Goal: Understand site structure: Understand site structure

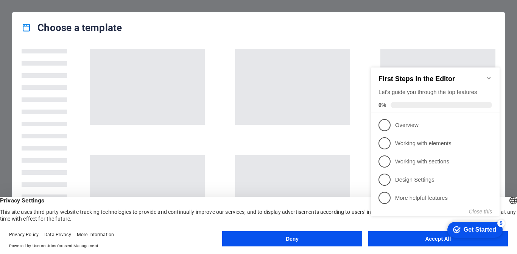
click at [401, 241] on appcues-checklist "Contextual help checklist present on screen" at bounding box center [437, 149] width 138 height 186
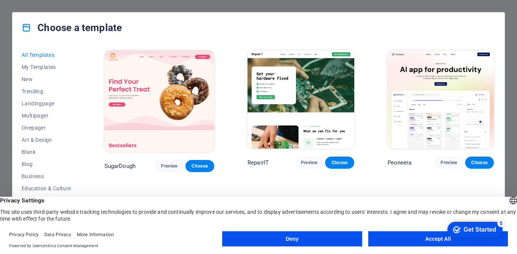
click at [407, 236] on button "Accept All" at bounding box center [439, 238] width 140 height 15
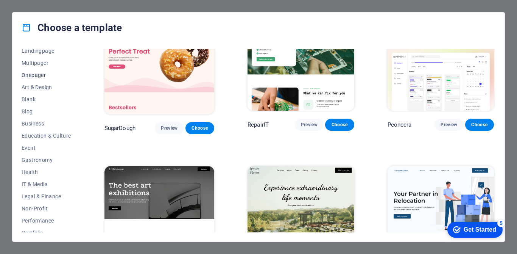
scroll to position [120, 0]
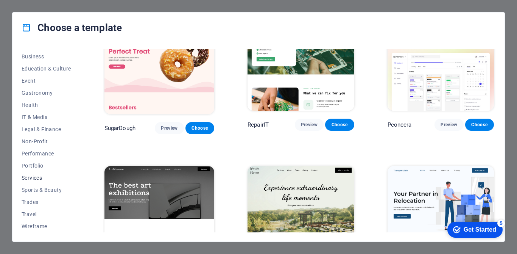
click at [29, 177] on span "Services" at bounding box center [47, 178] width 50 height 6
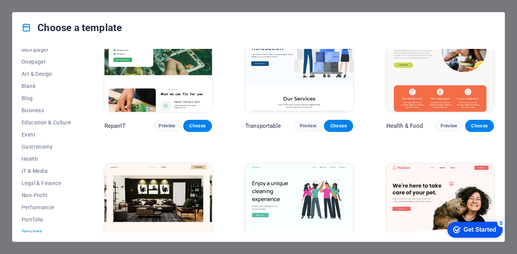
scroll to position [0, 0]
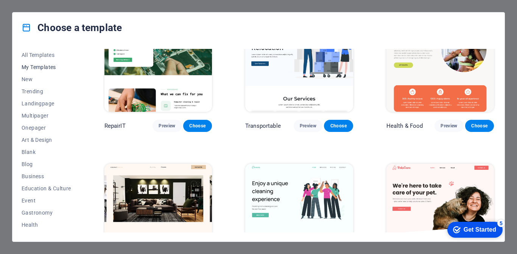
click at [37, 66] on span "My Templates" at bounding box center [47, 67] width 50 height 6
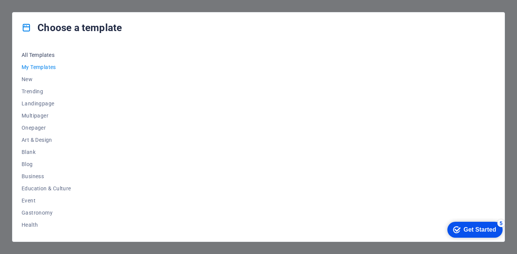
click at [44, 52] on span "All Templates" at bounding box center [47, 55] width 50 height 6
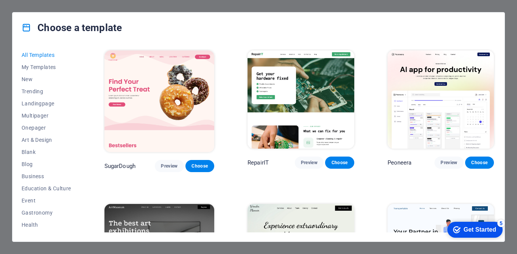
click at [42, 53] on span "All Templates" at bounding box center [47, 55] width 50 height 6
click at [459, 115] on img at bounding box center [441, 99] width 107 height 98
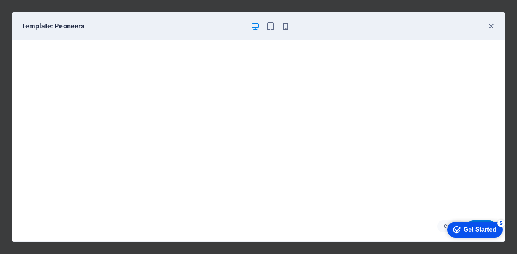
click at [478, 224] on div "checkmark Get Started 5" at bounding box center [475, 230] width 55 height 16
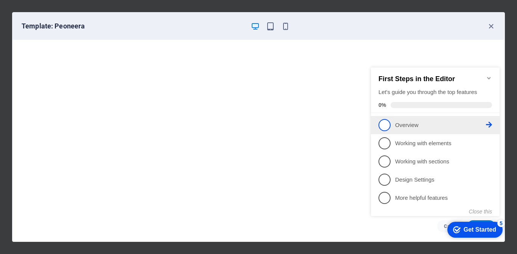
click at [409, 125] on p "Overview - incomplete" at bounding box center [440, 125] width 91 height 8
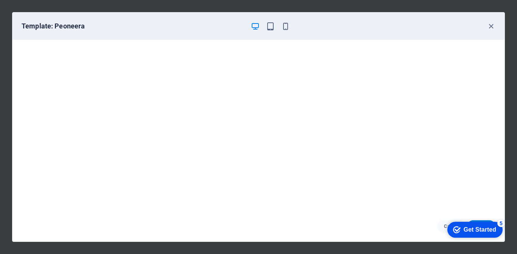
click at [484, 226] on div "Get Started" at bounding box center [480, 229] width 33 height 7
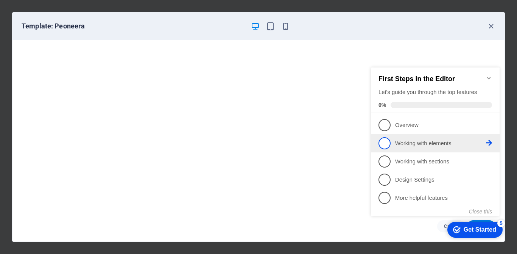
click at [390, 141] on span "2" at bounding box center [385, 143] width 12 height 12
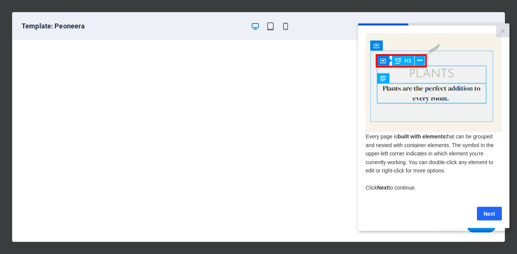
click at [490, 217] on link "Next" at bounding box center [489, 213] width 25 height 14
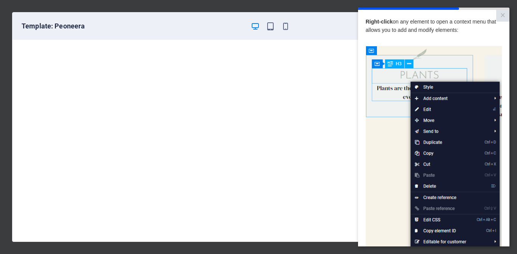
click at [398, 156] on img at bounding box center [434, 153] width 136 height 215
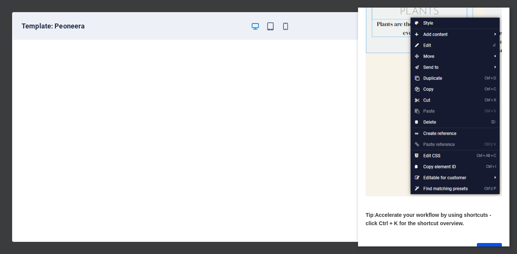
scroll to position [90, 0]
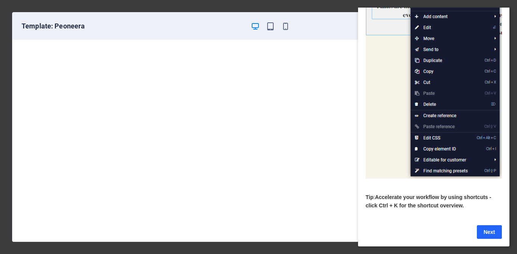
click at [489, 226] on link "Next" at bounding box center [489, 232] width 25 height 14
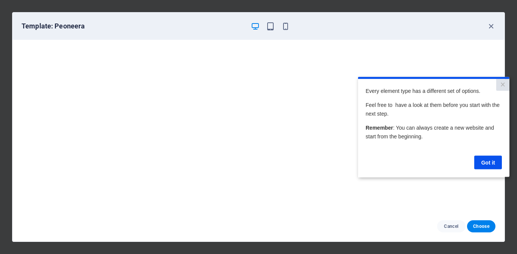
scroll to position [0, 0]
click at [498, 161] on link "Got it" at bounding box center [489, 162] width 28 height 14
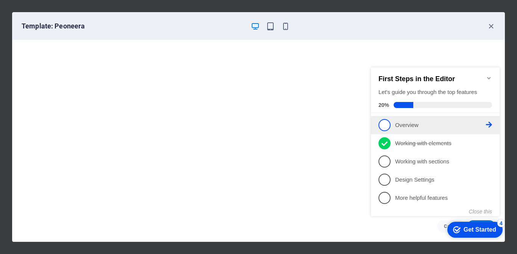
click at [384, 125] on span "1" at bounding box center [385, 125] width 12 height 12
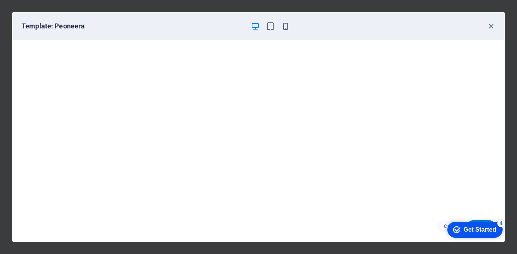
click at [470, 233] on div "Get Started" at bounding box center [480, 229] width 33 height 7
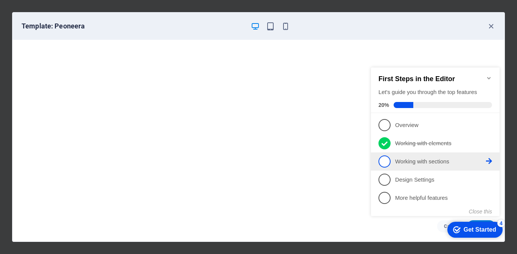
click at [488, 128] on icon at bounding box center [489, 125] width 6 height 6
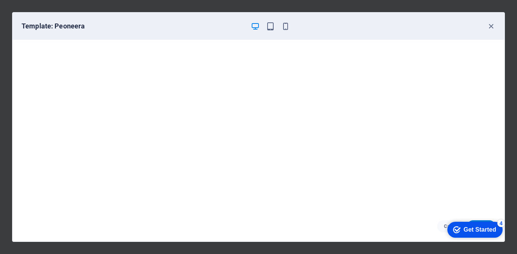
click at [489, 226] on div "Get Started" at bounding box center [480, 229] width 33 height 7
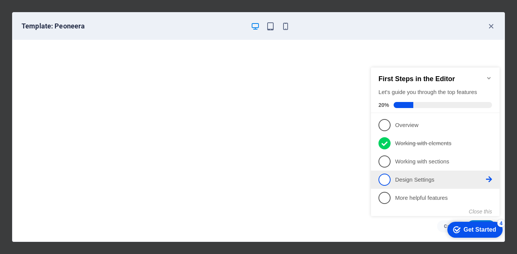
click at [383, 175] on span "4" at bounding box center [385, 179] width 12 height 12
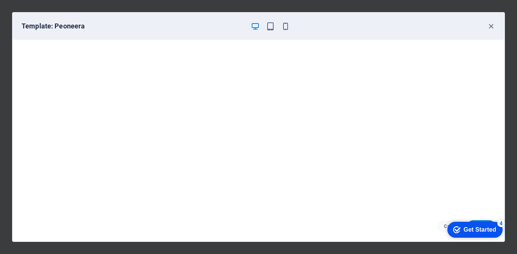
click at [480, 225] on div "checkmark Get Started 4" at bounding box center [475, 230] width 55 height 16
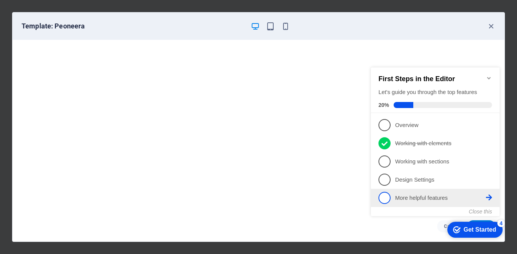
click at [389, 194] on span "5" at bounding box center [385, 198] width 12 height 12
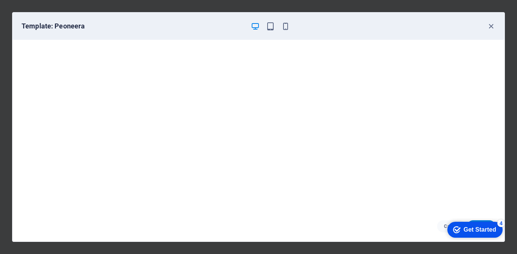
click at [464, 231] on div "Get Started" at bounding box center [480, 229] width 33 height 7
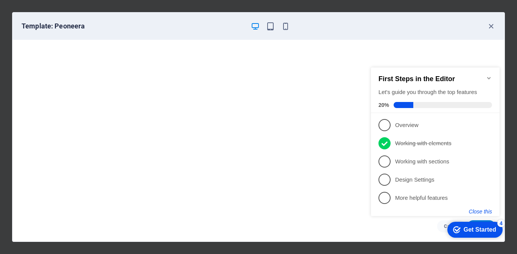
click at [485, 212] on button "Close this" at bounding box center [480, 211] width 23 height 6
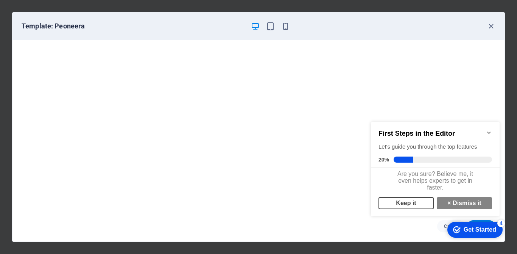
scroll to position [6, 0]
click at [419, 202] on link "Keep it" at bounding box center [406, 203] width 55 height 12
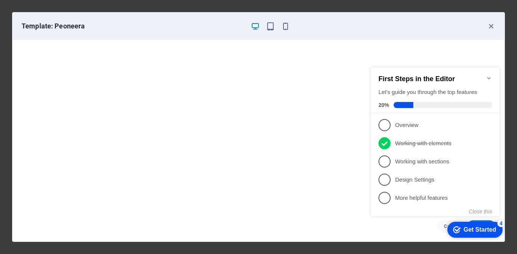
click at [492, 73] on div "First Steps in the Editor Let's guide you through the top features 20%" at bounding box center [435, 89] width 129 height 45
click at [490, 77] on icon "Minimize checklist" at bounding box center [488, 78] width 3 height 2
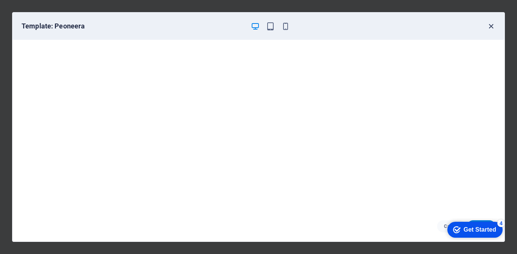
click at [492, 25] on icon "button" at bounding box center [491, 26] width 9 height 9
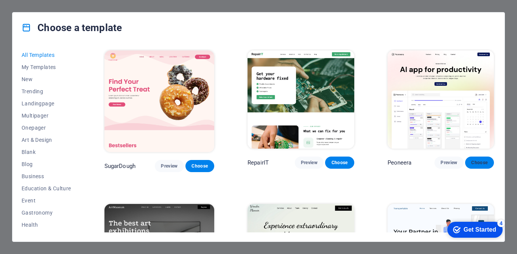
click at [479, 162] on span "Choose" at bounding box center [480, 162] width 17 height 6
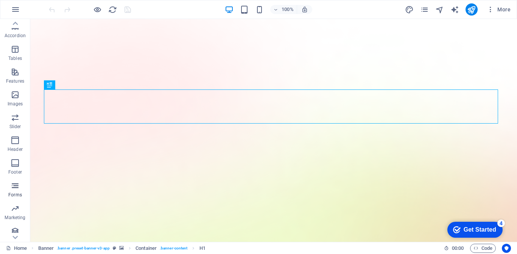
scroll to position [118, 0]
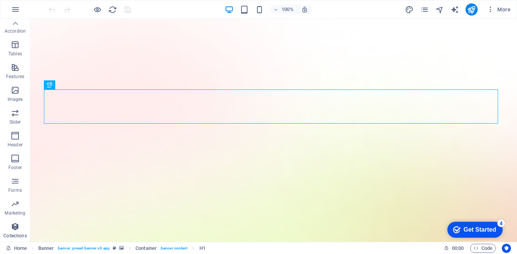
click at [16, 225] on icon "button" at bounding box center [15, 226] width 9 height 9
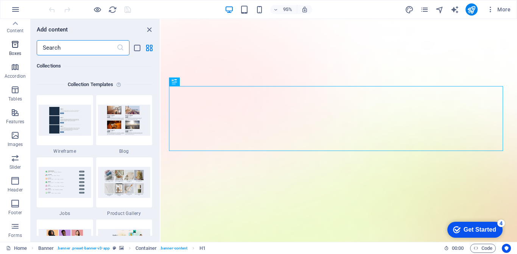
scroll to position [0, 0]
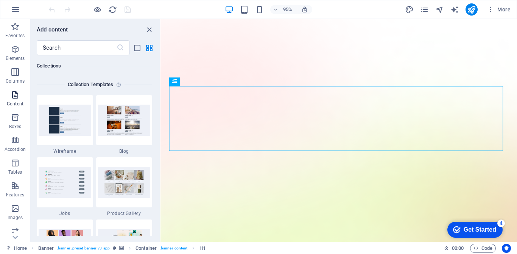
click at [14, 97] on icon "button" at bounding box center [15, 94] width 9 height 9
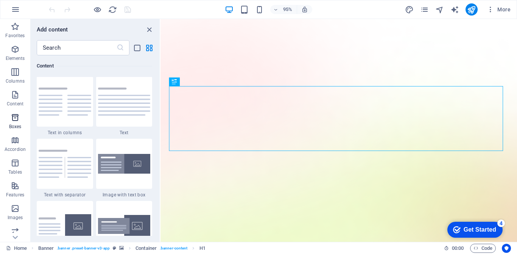
scroll to position [1325, 0]
click at [11, 9] on icon "button" at bounding box center [15, 9] width 9 height 9
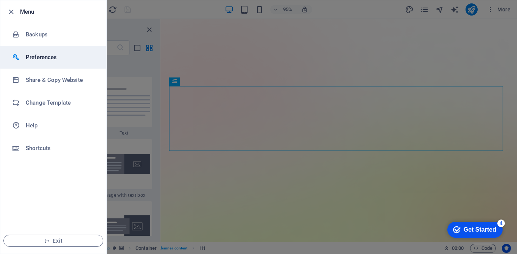
click at [53, 57] on h6 "Preferences" at bounding box center [61, 57] width 70 height 9
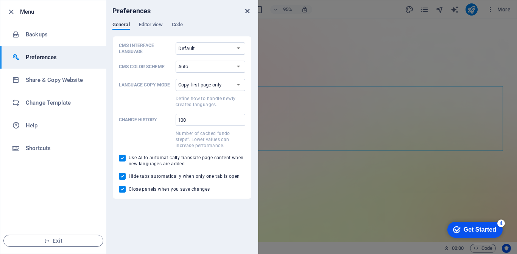
click at [248, 10] on icon "close" at bounding box center [247, 11] width 9 height 9
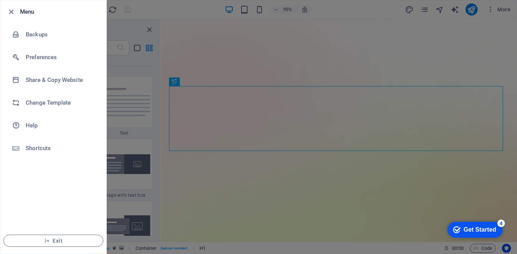
drag, startPoint x: 183, startPoint y: 84, endPoint x: 281, endPoint y: 48, distance: 103.8
click at [281, 48] on div at bounding box center [258, 127] width 517 height 254
